Goal: Task Accomplishment & Management: Manage account settings

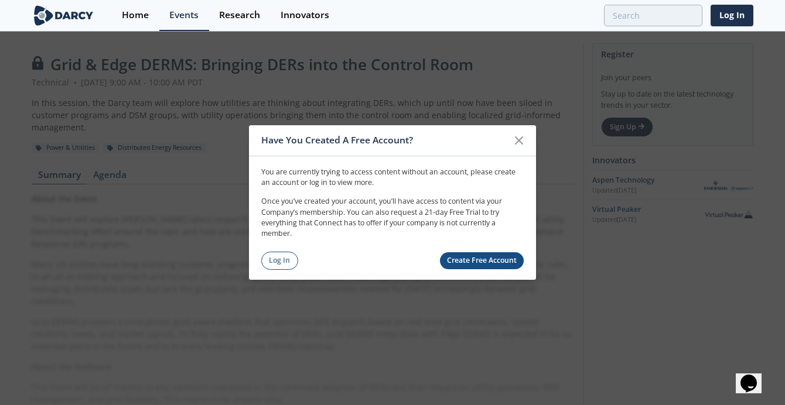
click at [284, 254] on link "Log In" at bounding box center [279, 261] width 37 height 18
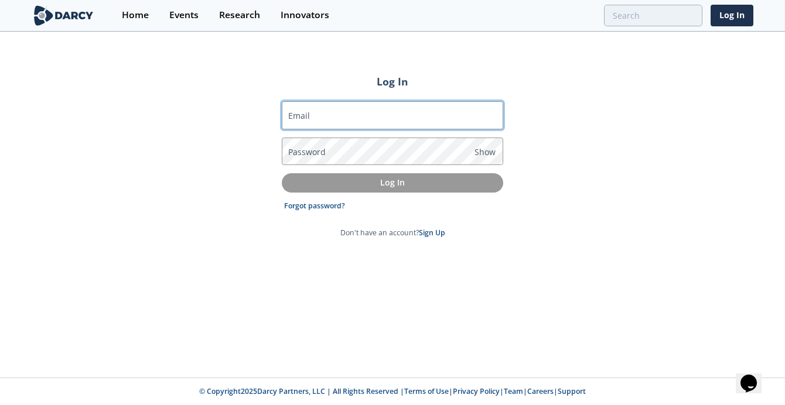
click at [343, 108] on input "Email" at bounding box center [392, 115] width 221 height 28
click at [349, 112] on input "Email" at bounding box center [392, 115] width 221 height 28
type input "j"
drag, startPoint x: 187, startPoint y: 65, endPoint x: 209, endPoint y: 80, distance: 26.6
click at [187, 64] on div "Log In Email j Password Show Log In Forgot password? Don't have an account? Sig…" at bounding box center [392, 205] width 785 height 345
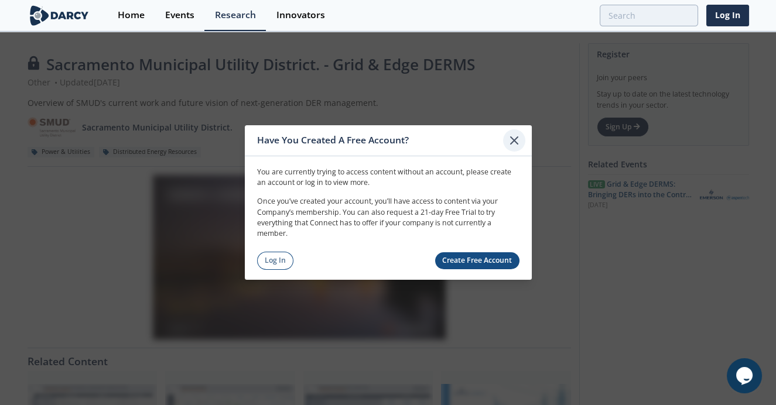
click at [510, 139] on icon at bounding box center [514, 141] width 14 height 14
